Goal: Check status: Check status

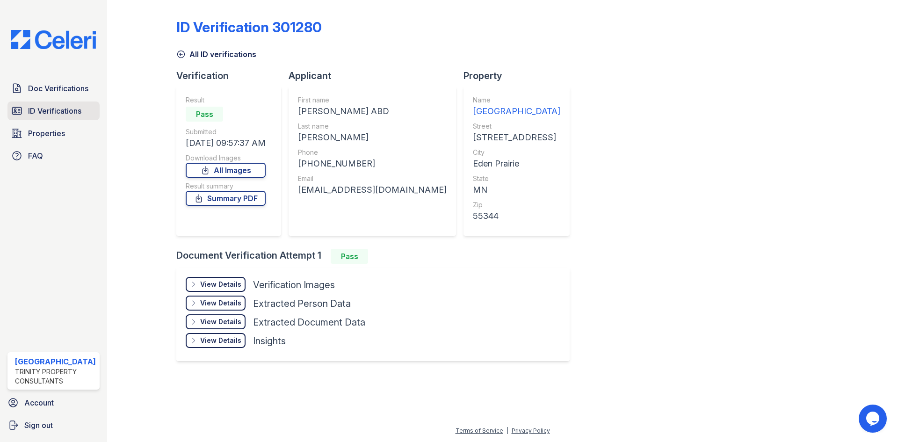
click at [37, 114] on span "ID Verifications" at bounding box center [54, 110] width 53 height 11
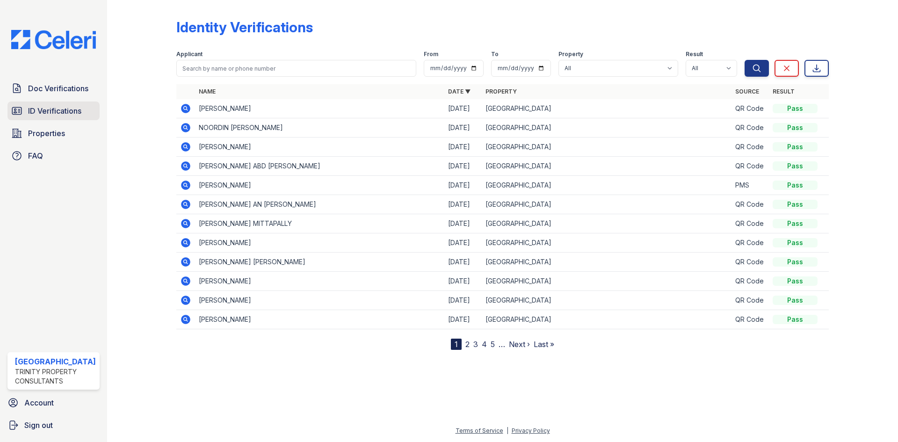
click at [55, 107] on span "ID Verifications" at bounding box center [54, 110] width 53 height 11
click at [37, 114] on span "ID Verifications" at bounding box center [54, 110] width 53 height 11
click at [32, 115] on span "ID Verifications" at bounding box center [54, 110] width 53 height 11
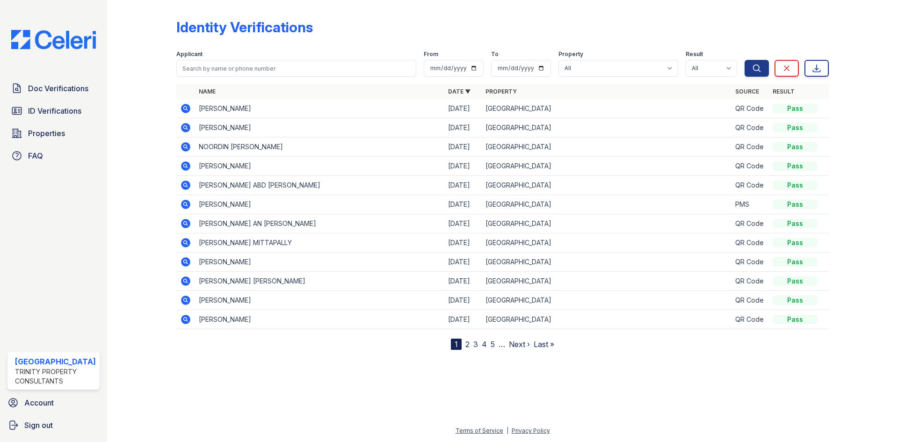
click at [182, 109] on icon at bounding box center [185, 108] width 9 height 9
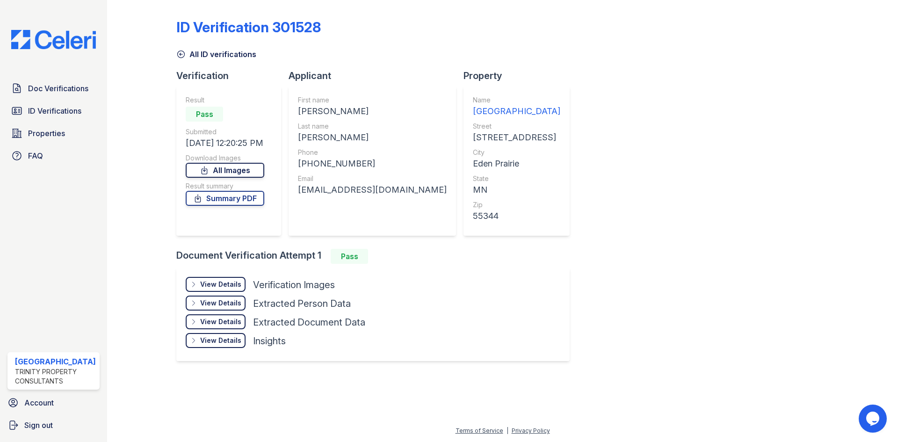
click at [223, 170] on link "All Images" at bounding box center [225, 170] width 79 height 15
click at [243, 199] on link "Summary PDF" at bounding box center [225, 198] width 79 height 15
drag, startPoint x: 397, startPoint y: 192, endPoint x: 297, endPoint y: 187, distance: 99.7
click at [297, 187] on div "First name [PERSON_NAME] Last name [PERSON_NAME] Phone [PHONE_NUMBER] Email [EM…" at bounding box center [372, 161] width 167 height 150
copy div "[EMAIL_ADDRESS][DOMAIN_NAME]"
